Goal: Task Accomplishment & Management: Use online tool/utility

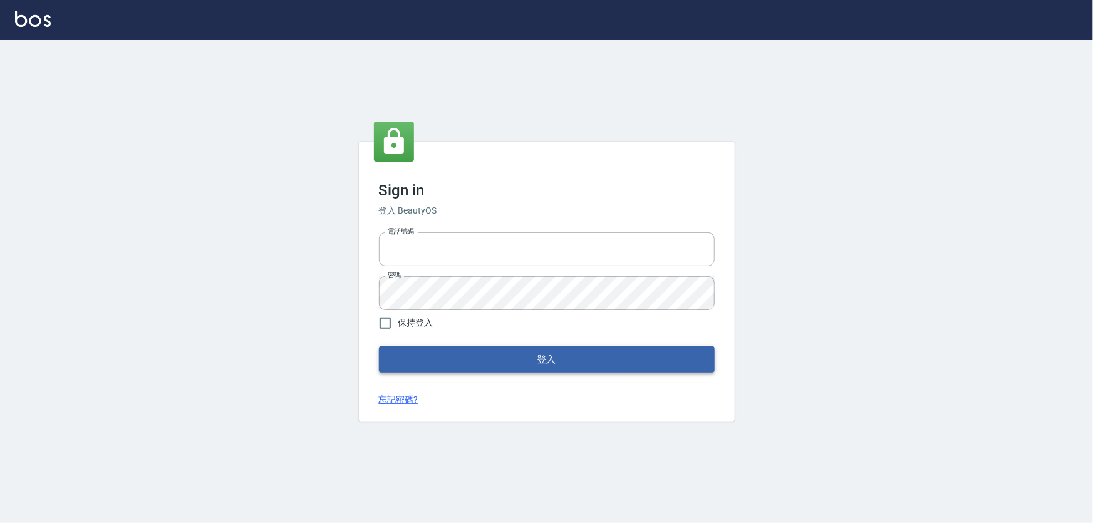
type input "0933152029"
click at [501, 350] on button "登入" at bounding box center [547, 359] width 336 height 26
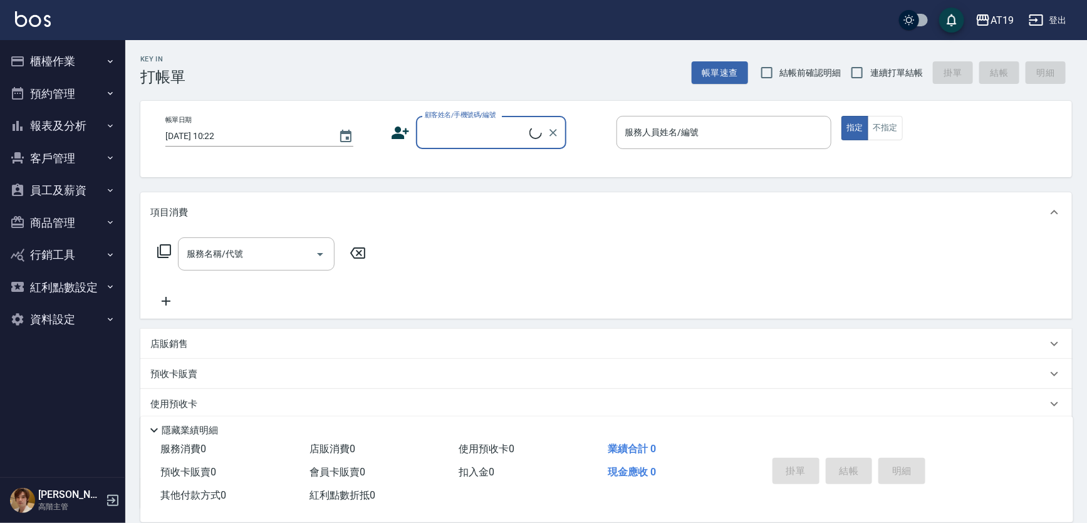
click at [110, 63] on icon "button" at bounding box center [110, 61] width 10 height 10
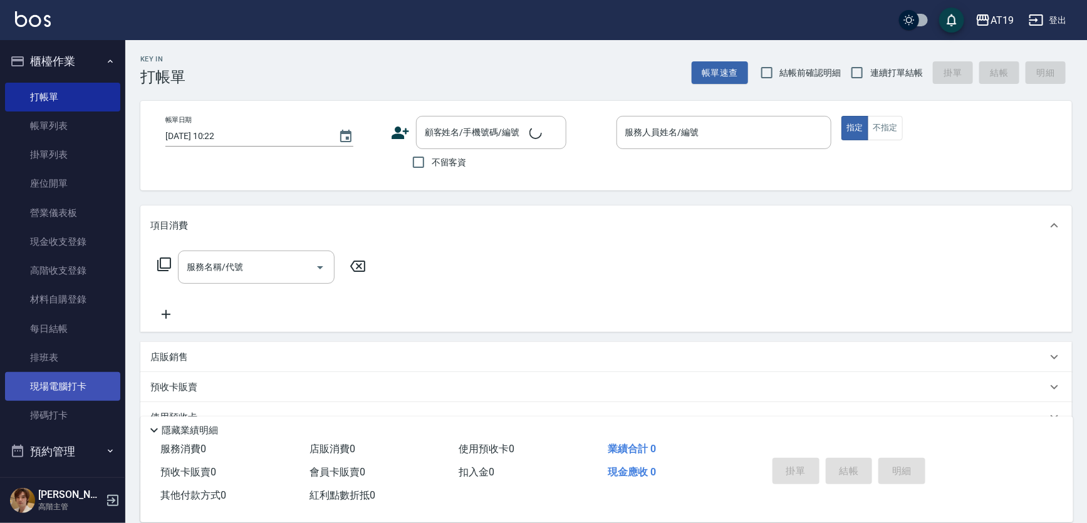
click at [86, 388] on link "現場電腦打卡" at bounding box center [62, 386] width 115 height 29
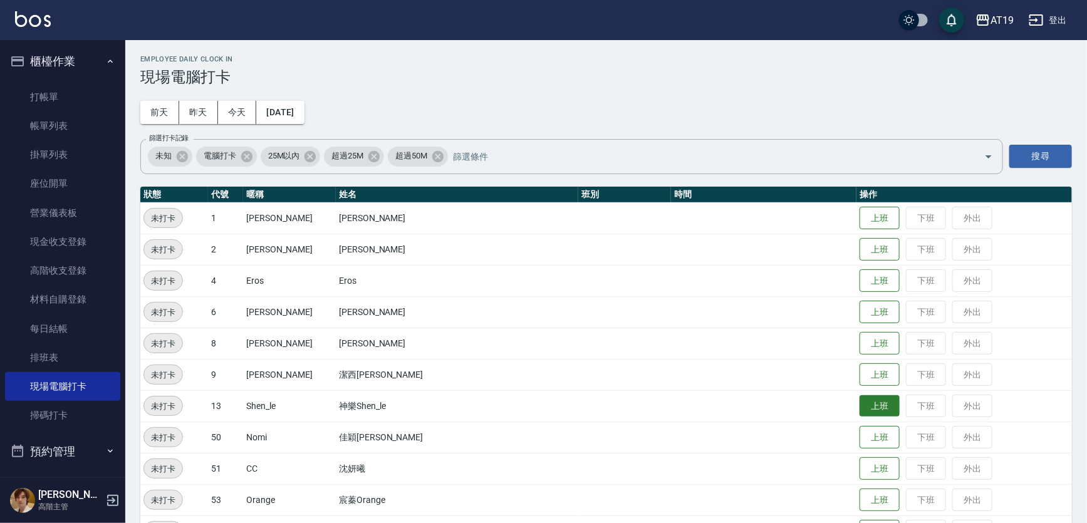
click at [859, 404] on button "上班" at bounding box center [879, 406] width 40 height 22
click at [859, 433] on button "上班" at bounding box center [879, 438] width 40 height 22
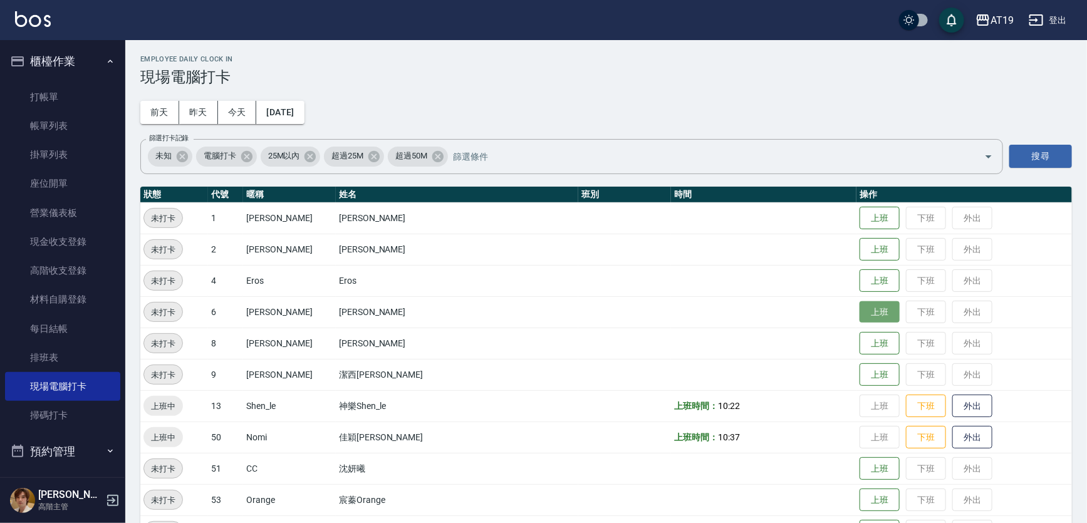
click at [859, 313] on button "上班" at bounding box center [879, 312] width 40 height 22
click at [859, 250] on button "上班" at bounding box center [879, 250] width 40 height 22
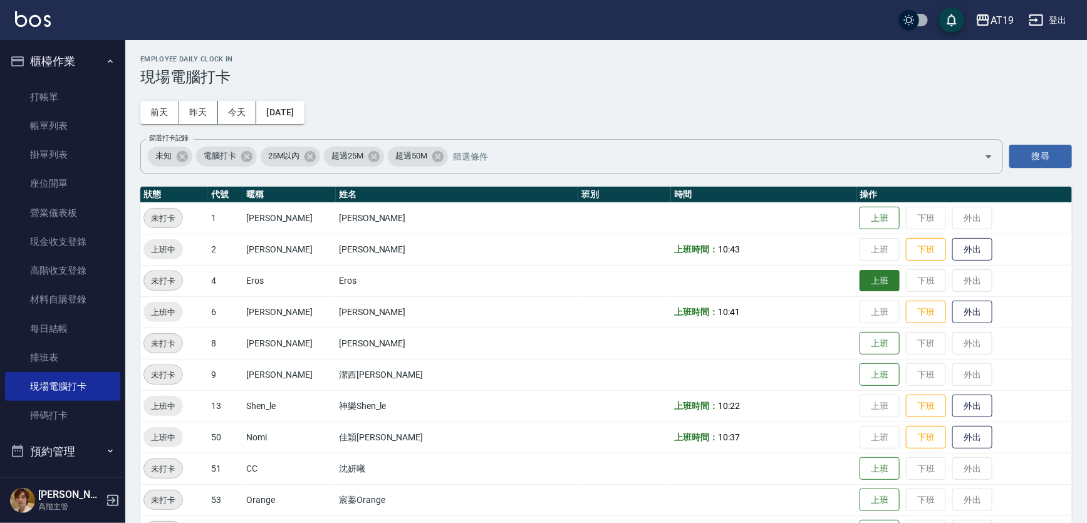
click at [859, 277] on button "上班" at bounding box center [879, 281] width 40 height 22
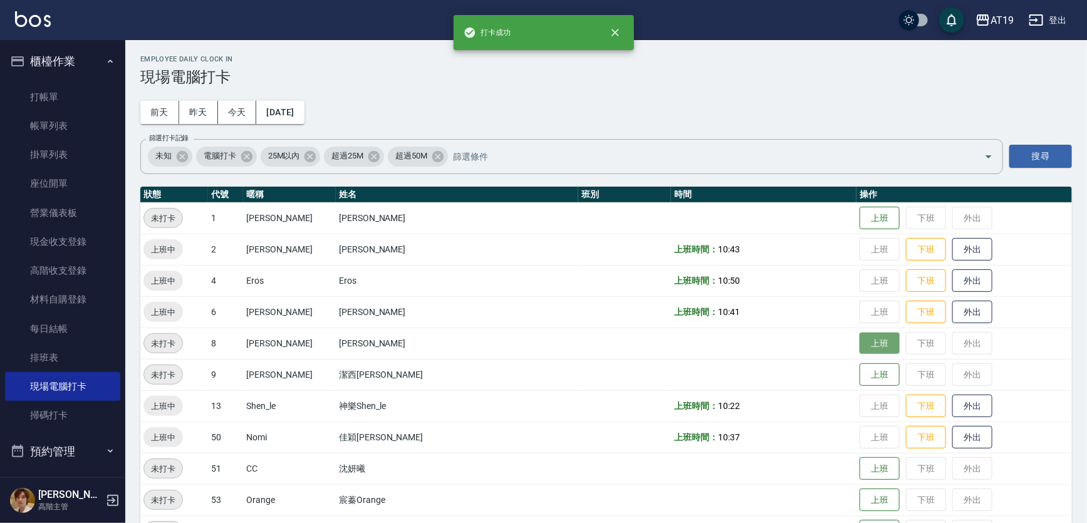
click at [859, 348] on button "上班" at bounding box center [879, 344] width 40 height 22
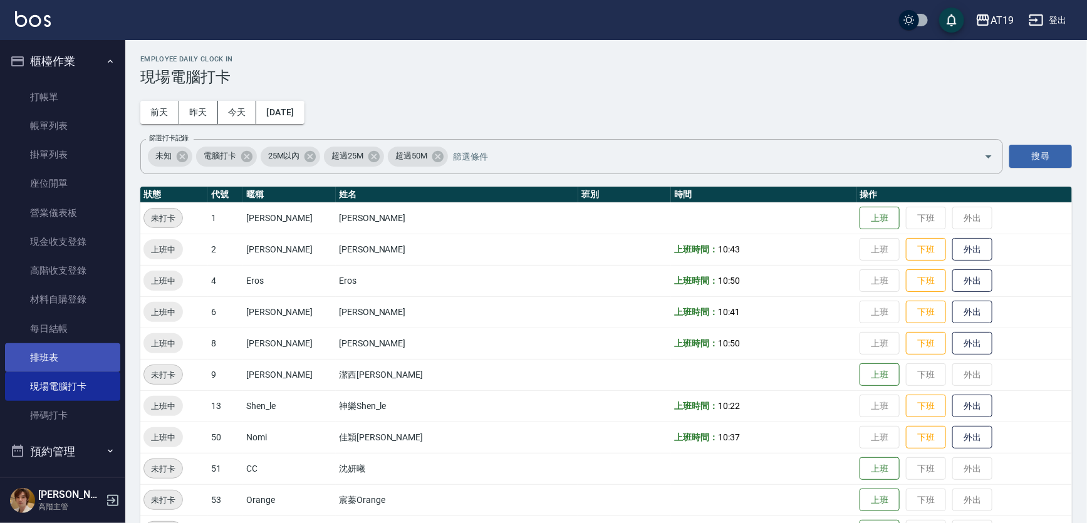
click at [108, 350] on link "排班表" at bounding box center [62, 357] width 115 height 29
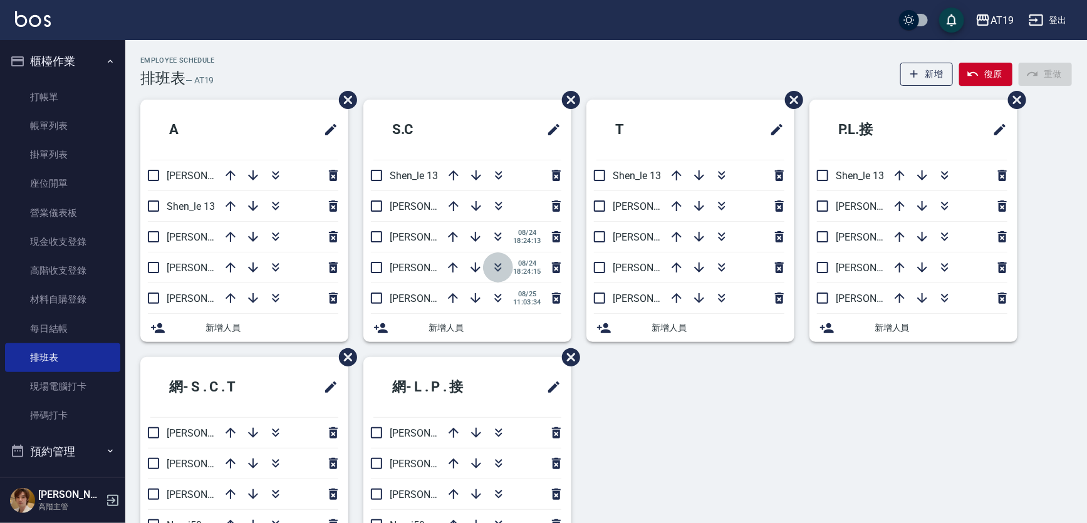
click at [495, 266] on icon "button" at bounding box center [497, 267] width 15 height 15
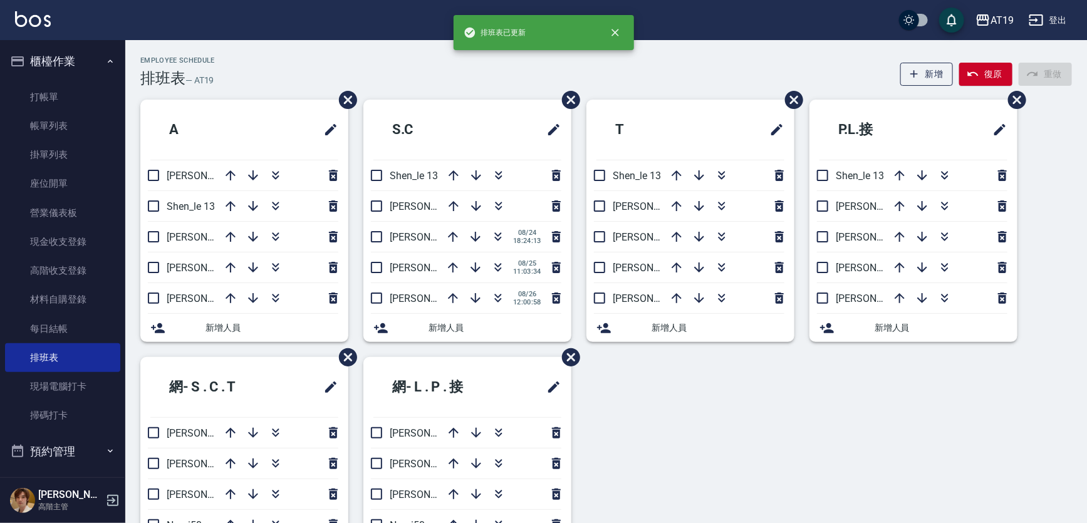
click at [541, 71] on div "Employee Schedule 排班表 — AT19 新增 復原 重做" at bounding box center [605, 71] width 931 height 31
